Goal: Information Seeking & Learning: Check status

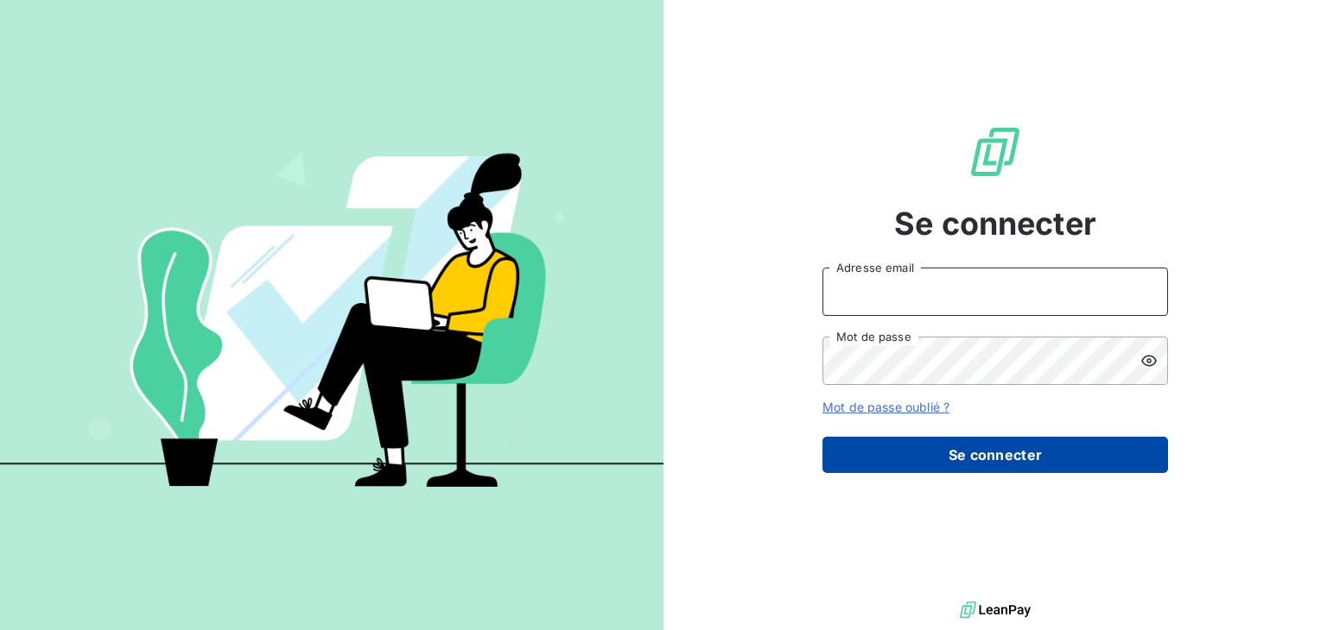
type input "[EMAIL_ADDRESS][DOMAIN_NAME]"
click at [941, 446] on button "Se connecter" at bounding box center [994, 455] width 345 height 36
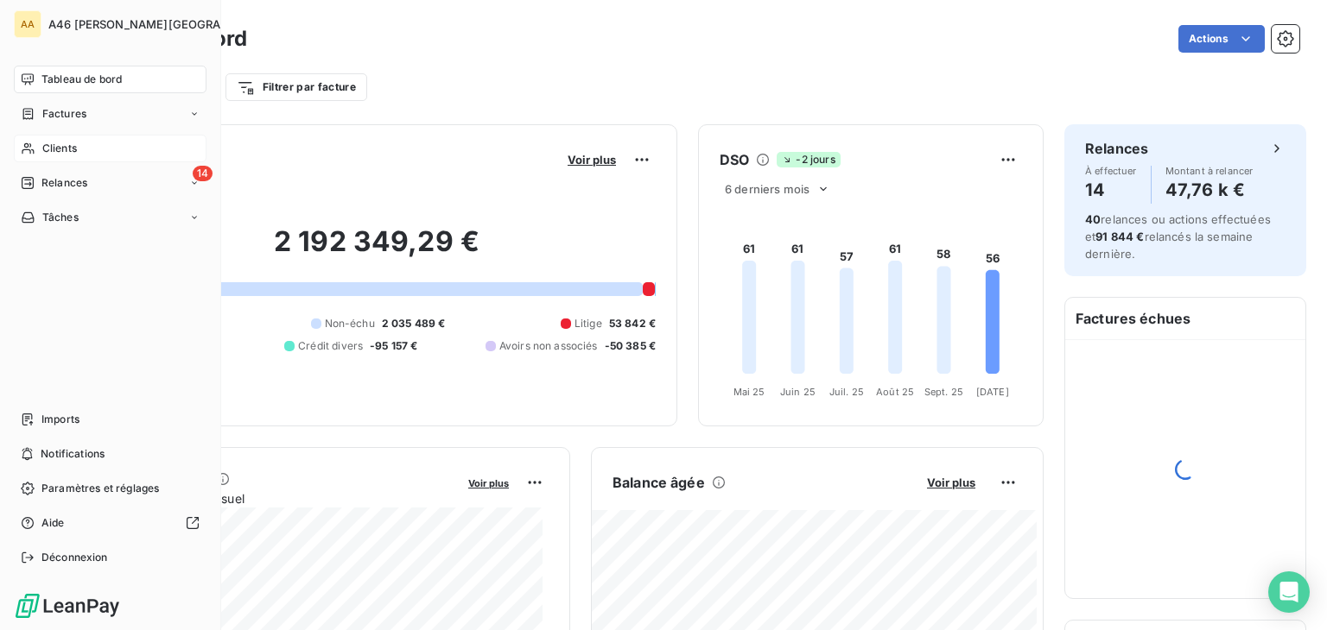
click at [54, 143] on span "Clients" at bounding box center [59, 149] width 35 height 16
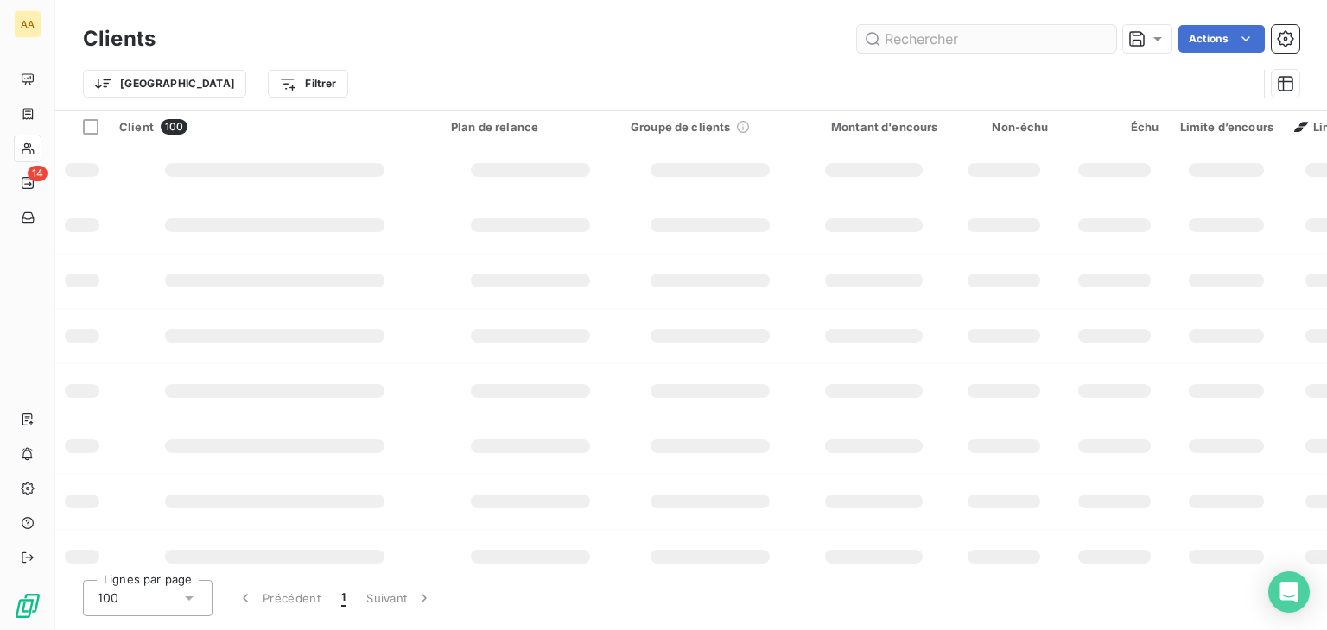
click at [902, 36] on input "text" at bounding box center [986, 39] width 259 height 28
type input "2854"
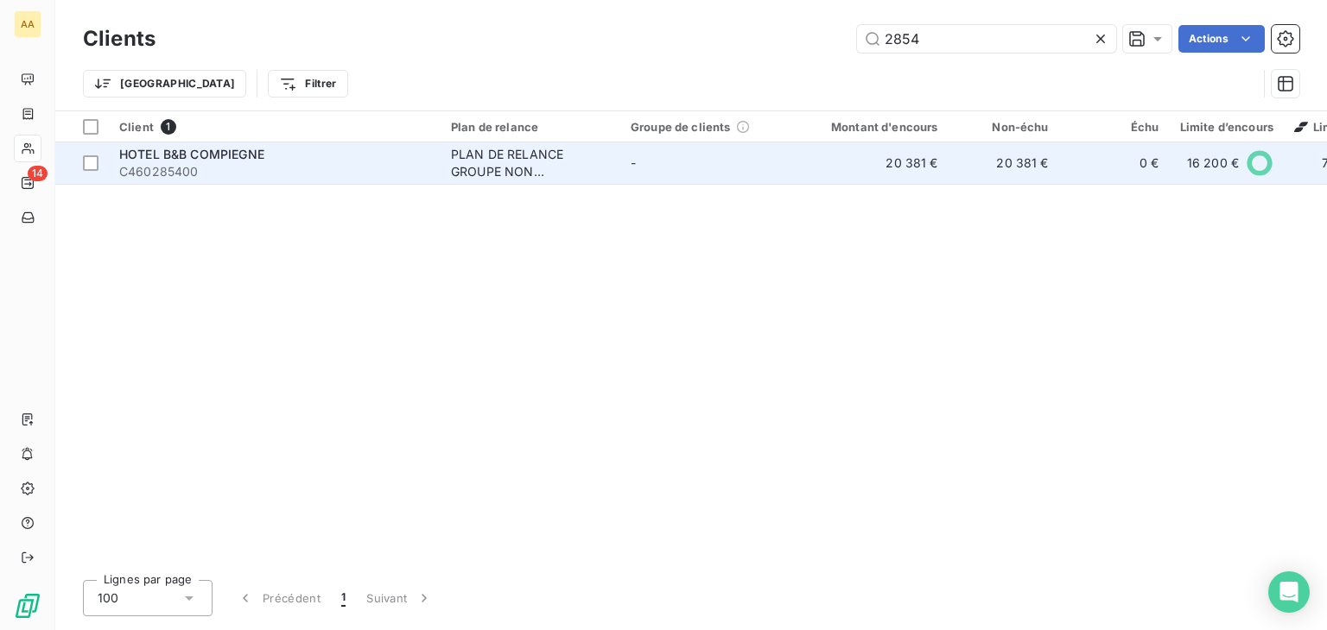
click at [501, 164] on div "PLAN DE RELANCE GROUPE NON AUTOMATIQUE" at bounding box center [530, 163] width 159 height 35
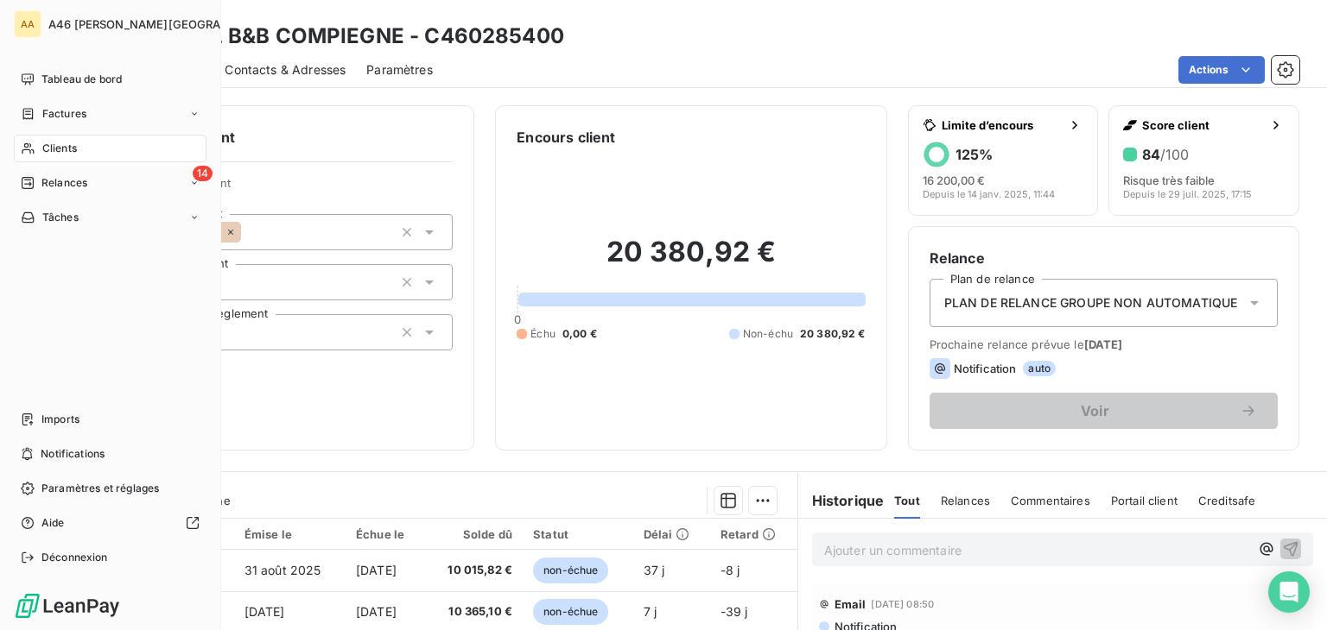
drag, startPoint x: 60, startPoint y: 146, endPoint x: 214, endPoint y: 132, distance: 155.2
click at [60, 146] on span "Clients" at bounding box center [59, 149] width 35 height 16
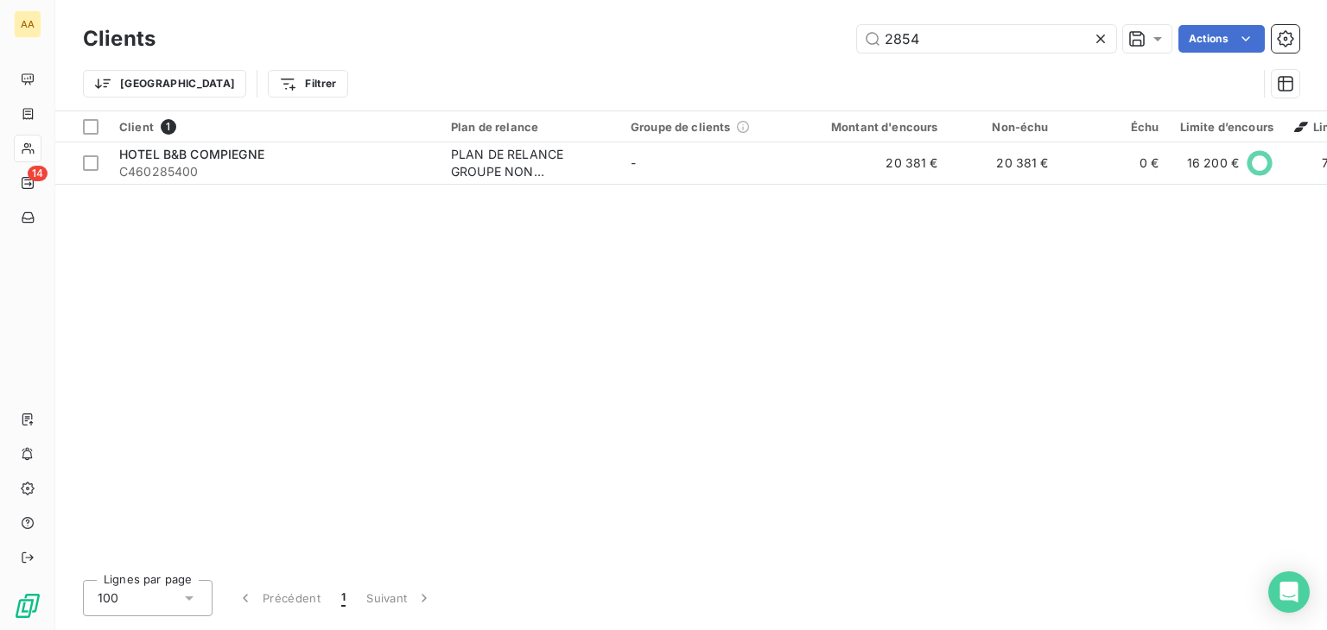
drag, startPoint x: 922, startPoint y: 35, endPoint x: 833, endPoint y: 39, distance: 89.1
click at [833, 39] on div "2854 Actions" at bounding box center [737, 39] width 1123 height 28
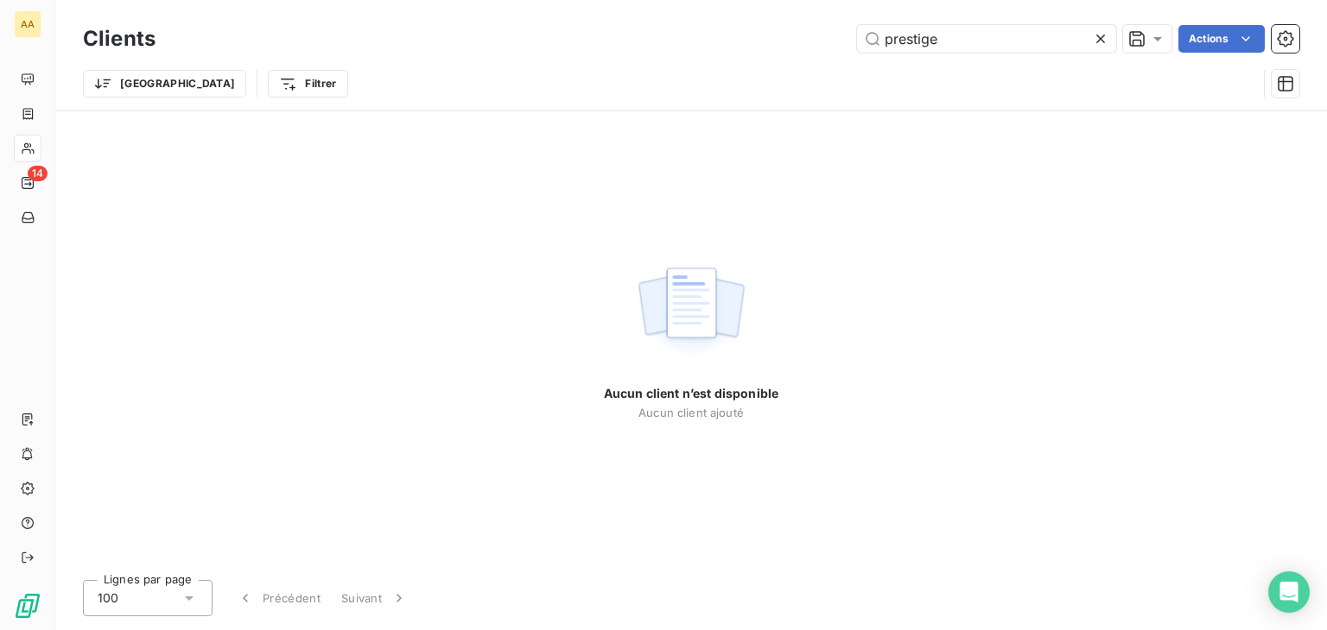
drag, startPoint x: 1003, startPoint y: 39, endPoint x: 757, endPoint y: 63, distance: 246.5
click at [776, 46] on div "prestige Actions" at bounding box center [737, 39] width 1123 height 28
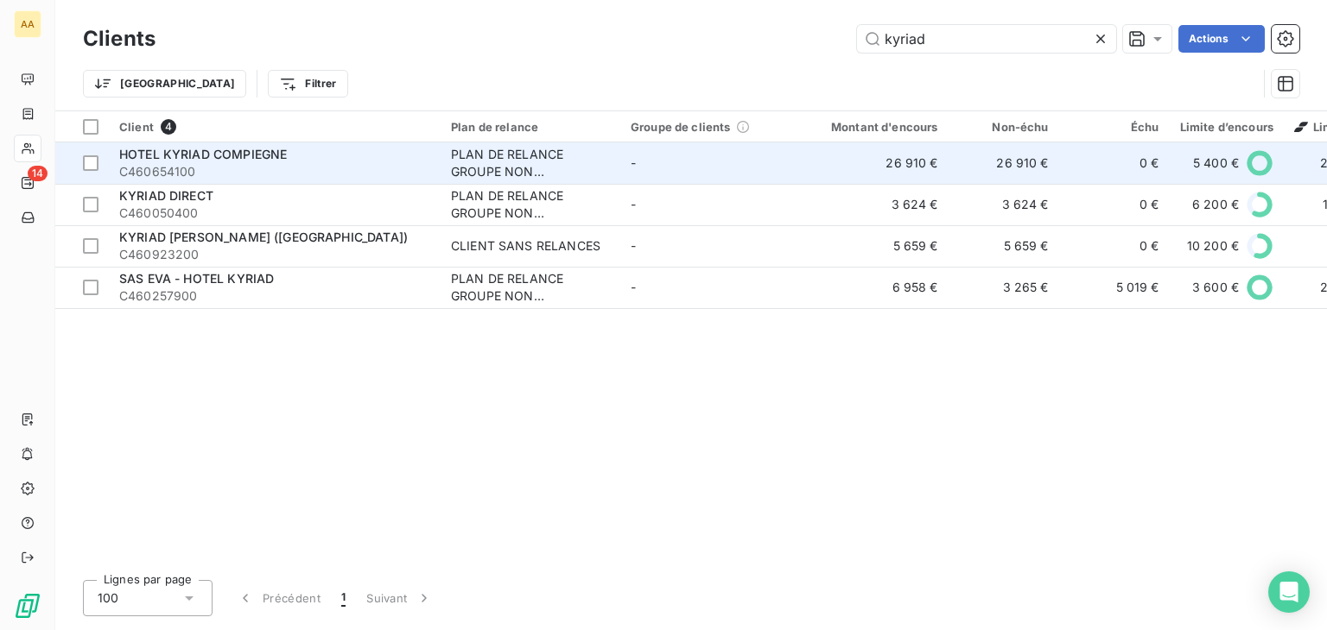
type input "kyriad"
click at [258, 163] on span "C460654100" at bounding box center [274, 171] width 311 height 17
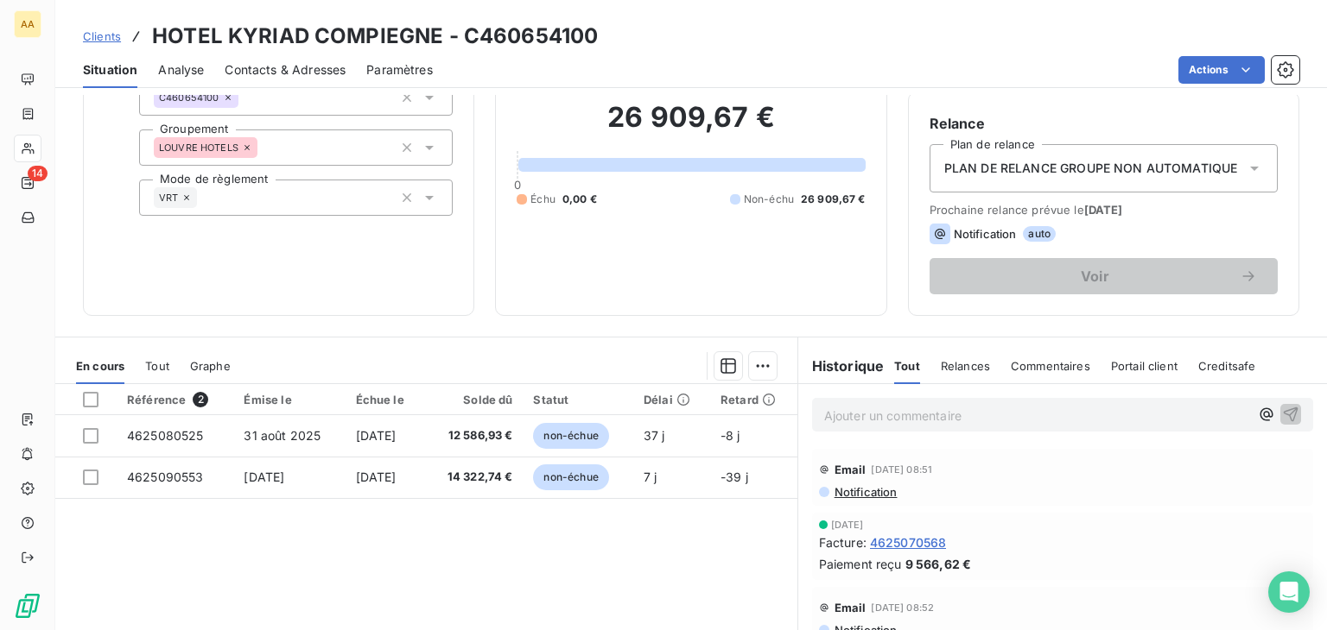
scroll to position [173, 0]
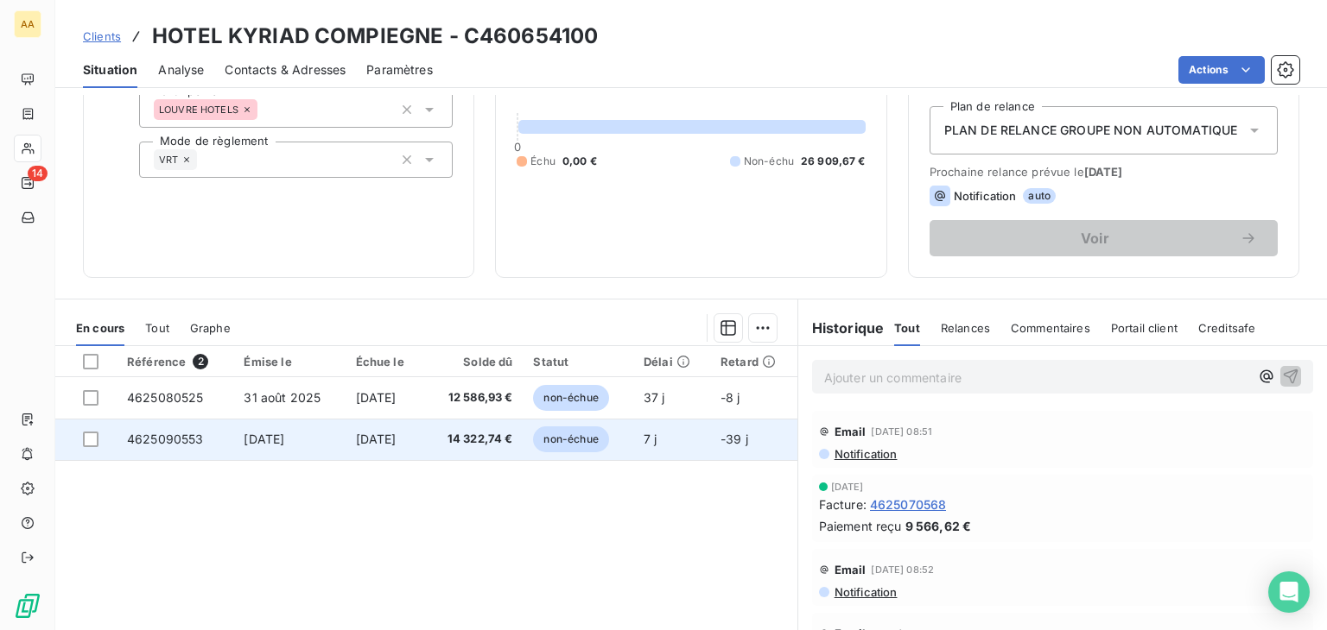
click at [592, 439] on span "non-échue" at bounding box center [570, 440] width 75 height 26
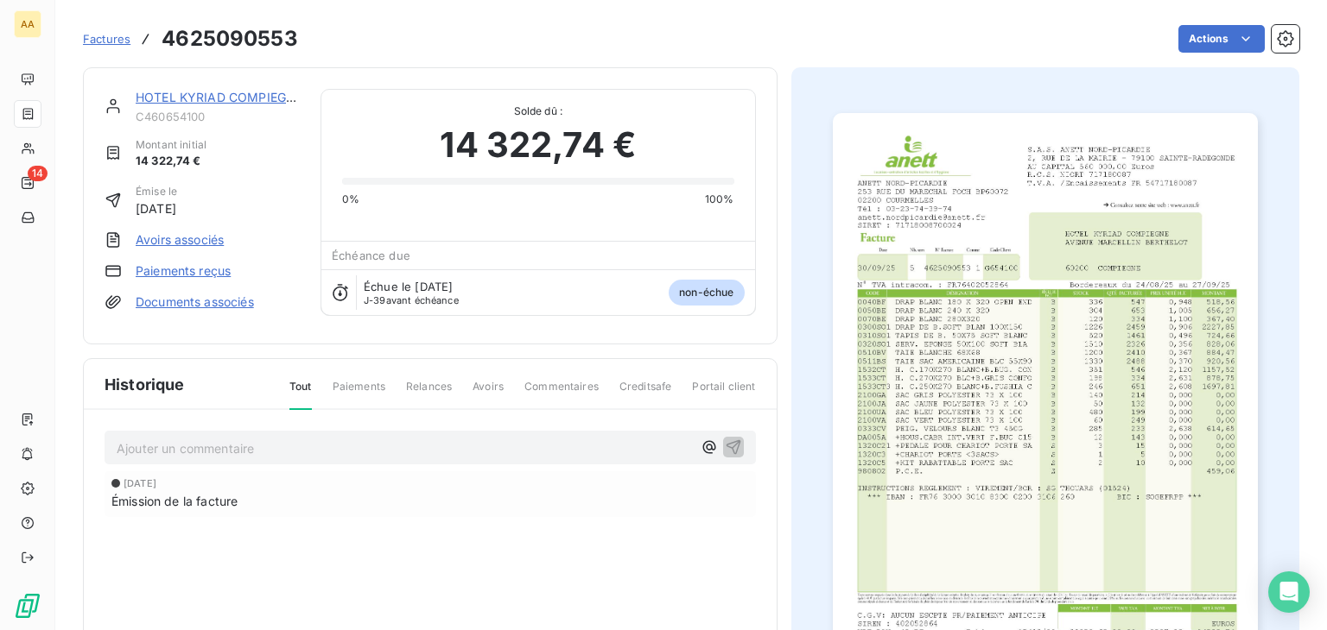
click at [950, 404] on img "button" at bounding box center [1045, 413] width 425 height 601
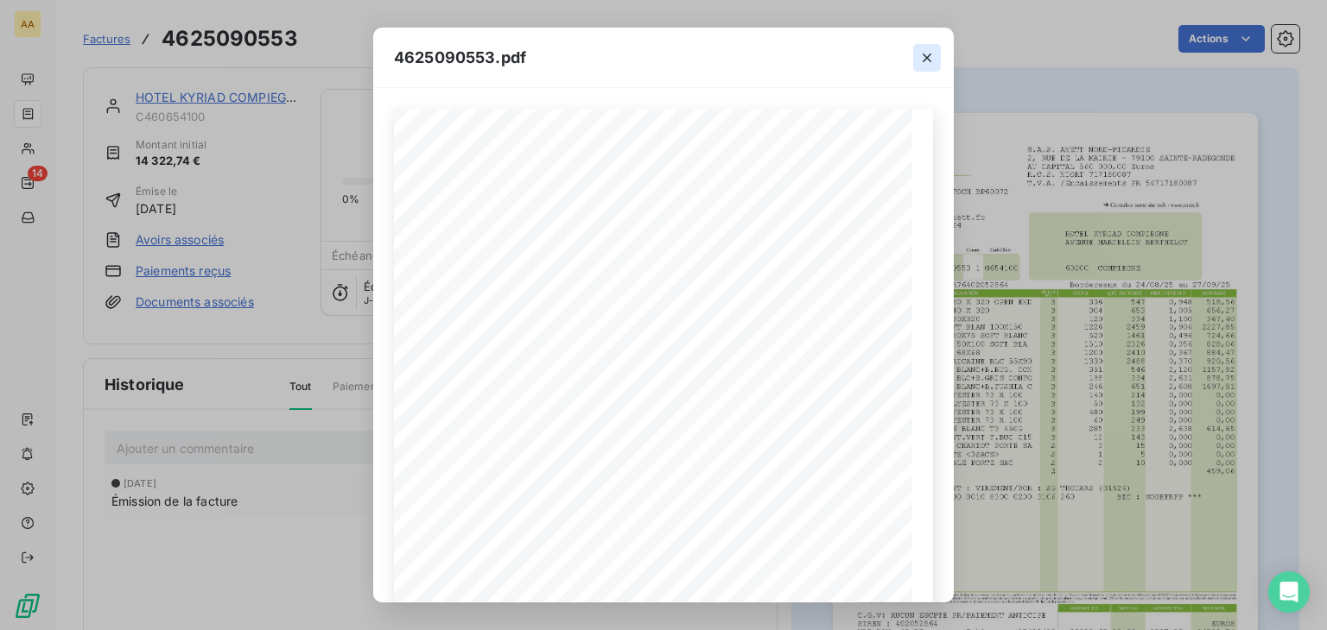
click at [928, 62] on icon "button" at bounding box center [926, 57] width 17 height 17
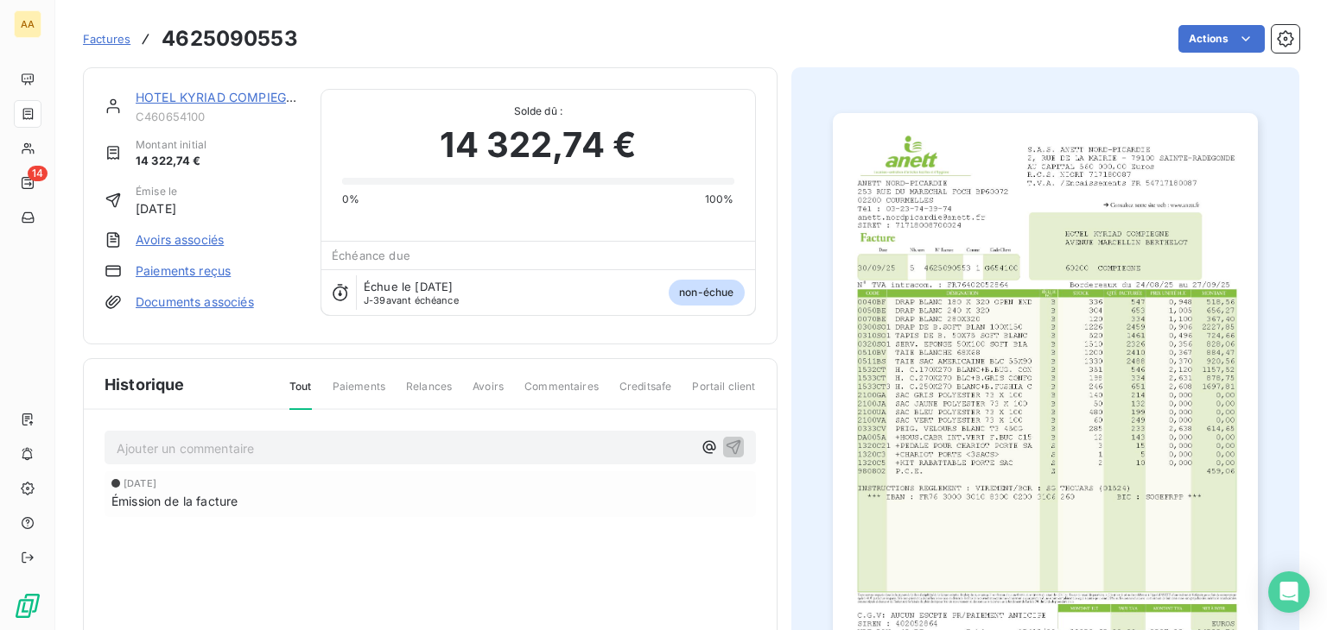
click at [629, 215] on div "Solde dû : 14 322,74 € 0% 100%" at bounding box center [537, 159] width 433 height 138
click at [602, 216] on div "Solde dû : 14 322,74 € 0% 100%" at bounding box center [537, 159] width 433 height 138
